Goal: Navigation & Orientation: Find specific page/section

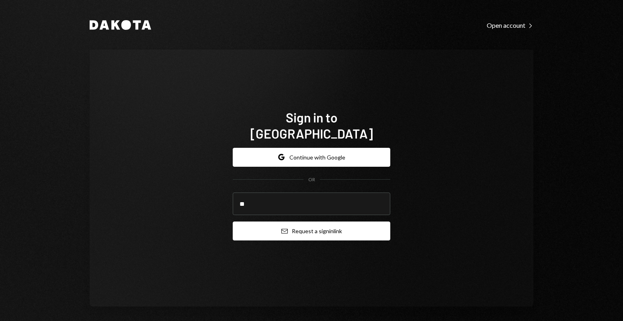
type input "**********"
click at [284, 227] on button "Email Request a sign in link" at bounding box center [312, 230] width 158 height 19
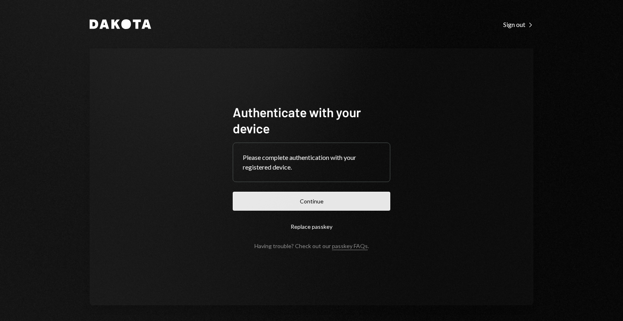
click at [266, 202] on button "Continue" at bounding box center [312, 200] width 158 height 19
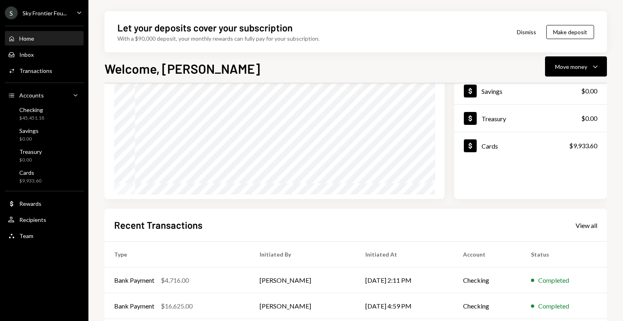
scroll to position [16, 0]
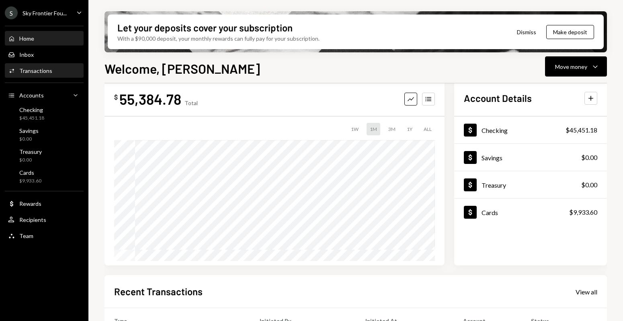
click at [45, 67] on div "Transactions" at bounding box center [35, 70] width 33 height 7
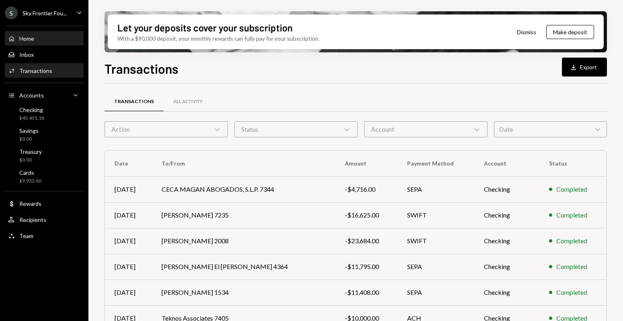
click at [50, 44] on div "Home Home" at bounding box center [44, 39] width 72 height 14
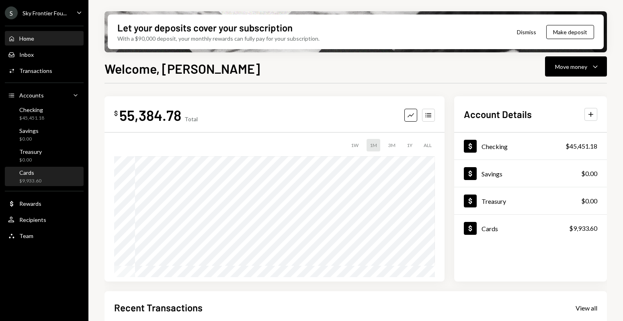
click at [27, 173] on div "Cards" at bounding box center [30, 172] width 22 height 7
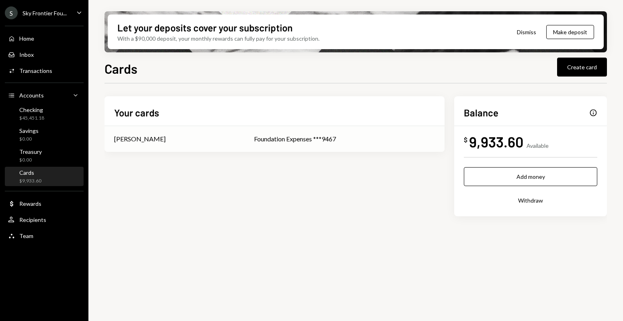
click at [173, 137] on div "Glenn Kennedy" at bounding box center [174, 139] width 121 height 10
